Goal: Transaction & Acquisition: Purchase product/service

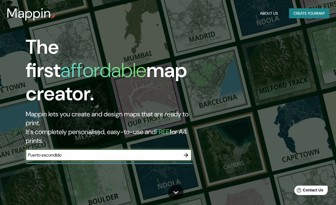
type input "Puerto escondido"
click at [187, 155] on icon "button" at bounding box center [186, 155] width 4 height 4
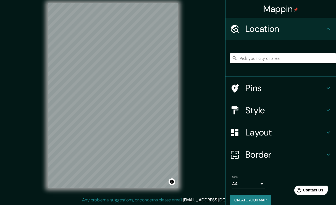
scroll to position [5, 0]
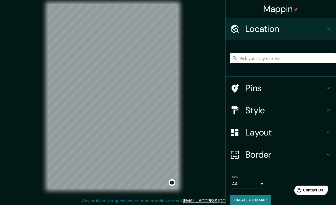
click at [260, 60] on input "Pick your city or area" at bounding box center [283, 58] width 106 height 10
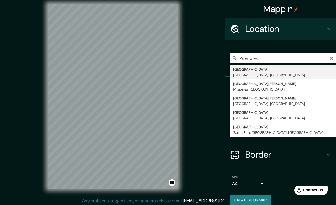
type input "[GEOGRAPHIC_DATA], [GEOGRAPHIC_DATA], [GEOGRAPHIC_DATA]"
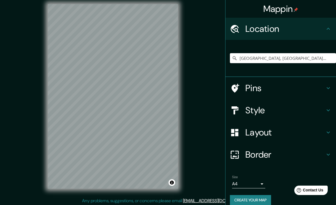
click at [286, 85] on h4 "Pins" at bounding box center [286, 87] width 80 height 11
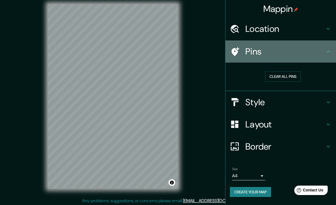
click at [240, 45] on div "Pins" at bounding box center [281, 51] width 111 height 22
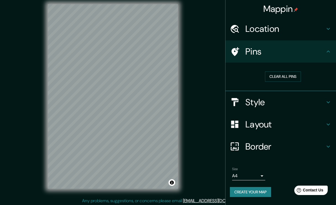
click at [239, 47] on icon at bounding box center [235, 52] width 10 height 10
click at [273, 29] on h4 "Location" at bounding box center [286, 28] width 80 height 11
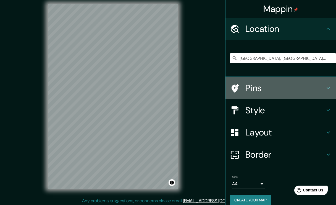
click at [256, 92] on h4 "Pins" at bounding box center [286, 87] width 80 height 11
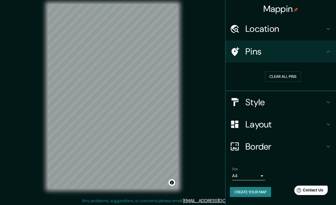
click at [241, 54] on div at bounding box center [237, 52] width 15 height 10
click at [255, 105] on h4 "Style" at bounding box center [286, 102] width 80 height 11
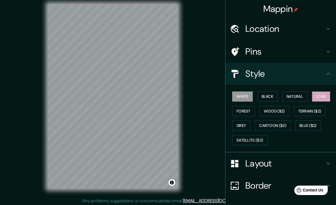
click at [325, 99] on button "Love" at bounding box center [321, 96] width 18 height 10
click at [299, 98] on button "Natural" at bounding box center [294, 96] width 25 height 10
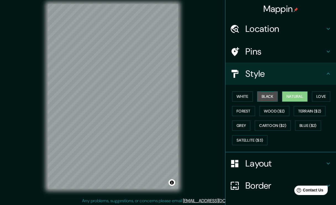
click at [276, 95] on button "Black" at bounding box center [268, 96] width 21 height 10
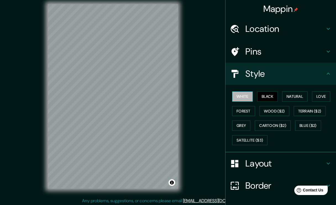
click at [249, 95] on button "White" at bounding box center [242, 96] width 21 height 10
click at [254, 140] on button "Satellite ($3)" at bounding box center [249, 140] width 35 height 10
click at [250, 95] on button "White" at bounding box center [242, 96] width 21 height 10
click at [248, 138] on button "Satellite ($3)" at bounding box center [249, 140] width 35 height 10
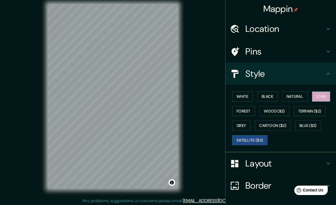
click at [322, 96] on button "Love" at bounding box center [321, 96] width 18 height 10
click at [262, 139] on button "Satellite ($3)" at bounding box center [249, 140] width 35 height 10
click at [246, 99] on button "White" at bounding box center [242, 96] width 21 height 10
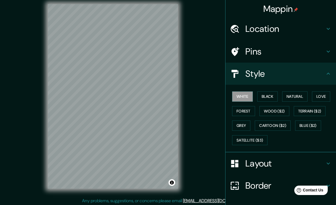
click at [255, 164] on h4 "Layout" at bounding box center [286, 163] width 80 height 11
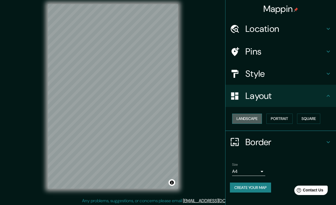
click at [250, 116] on button "Landscape" at bounding box center [247, 118] width 30 height 10
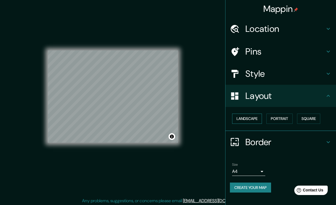
click at [250, 116] on button "Landscape" at bounding box center [247, 118] width 30 height 10
click at [277, 116] on button "Portrait" at bounding box center [280, 118] width 26 height 10
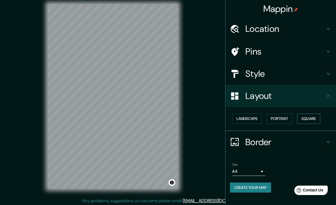
click at [316, 118] on button "Square" at bounding box center [308, 118] width 23 height 10
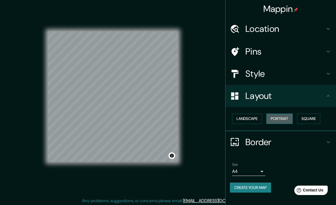
click at [282, 115] on button "Portrait" at bounding box center [280, 118] width 26 height 10
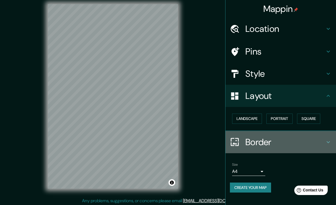
click at [274, 138] on h4 "Border" at bounding box center [286, 141] width 80 height 11
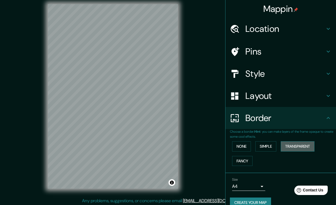
click at [291, 144] on button "Transparent" at bounding box center [298, 146] width 34 height 10
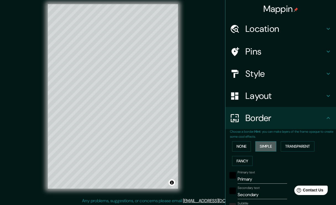
click at [269, 143] on button "Simple" at bounding box center [266, 146] width 21 height 10
click at [251, 156] on button "Fancy" at bounding box center [242, 161] width 20 height 10
click at [246, 143] on button "None" at bounding box center [241, 146] width 19 height 10
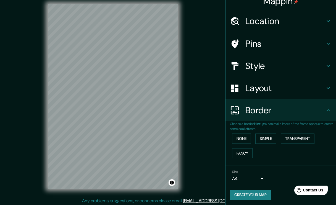
scroll to position [7, 0]
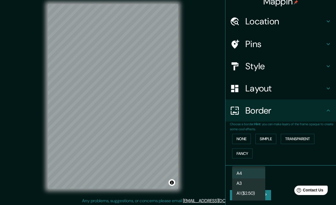
click at [249, 178] on body "Mappin Location [GEOGRAPHIC_DATA], [GEOGRAPHIC_DATA], [GEOGRAPHIC_DATA] Pins St…" at bounding box center [168, 97] width 336 height 205
click at [247, 181] on li "A3" at bounding box center [248, 183] width 33 height 10
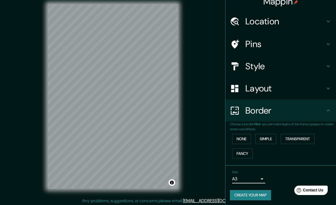
click at [247, 193] on button "Create your map" at bounding box center [250, 195] width 41 height 10
click at [249, 192] on button "Create your map" at bounding box center [250, 195] width 41 height 10
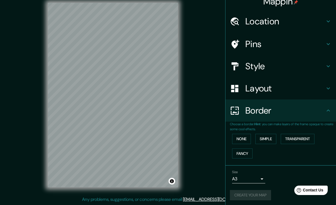
scroll to position [6, 0]
click at [250, 192] on div "Create your map" at bounding box center [281, 195] width 102 height 10
click at [255, 174] on body "Mappin Location [GEOGRAPHIC_DATA], [GEOGRAPHIC_DATA], [GEOGRAPHIC_DATA] Pins St…" at bounding box center [168, 96] width 336 height 205
click at [252, 171] on li "A4" at bounding box center [248, 173] width 33 height 10
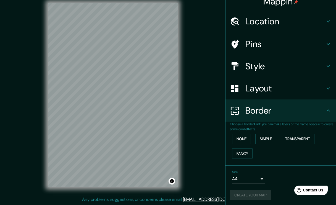
click at [252, 191] on div "Create your map" at bounding box center [281, 195] width 102 height 10
click at [259, 176] on body "Mappin Location [GEOGRAPHIC_DATA], [GEOGRAPHIC_DATA], [GEOGRAPHIC_DATA] Pins St…" at bounding box center [168, 96] width 336 height 205
click at [255, 181] on li "A3" at bounding box center [248, 183] width 33 height 10
type input "a4"
click at [255, 194] on div "Create your map" at bounding box center [281, 195] width 102 height 10
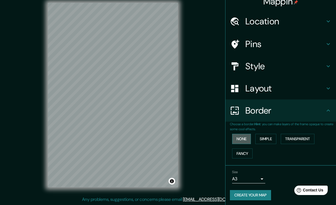
click at [243, 136] on button "None" at bounding box center [241, 139] width 19 height 10
click at [247, 191] on button "Create your map" at bounding box center [250, 195] width 41 height 10
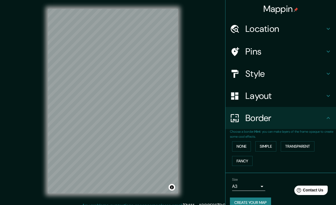
click at [261, 25] on h4 "Location" at bounding box center [286, 28] width 80 height 11
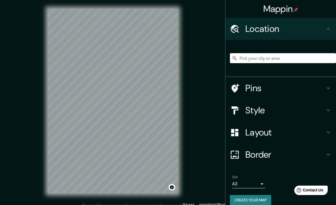
click at [252, 60] on input "Pick your city or area" at bounding box center [283, 58] width 106 height 10
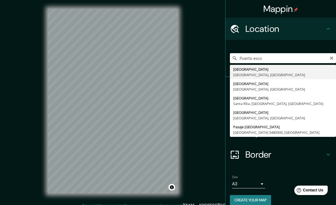
type input "[GEOGRAPHIC_DATA], [GEOGRAPHIC_DATA], [GEOGRAPHIC_DATA]"
